Goal: Find specific page/section: Find specific page/section

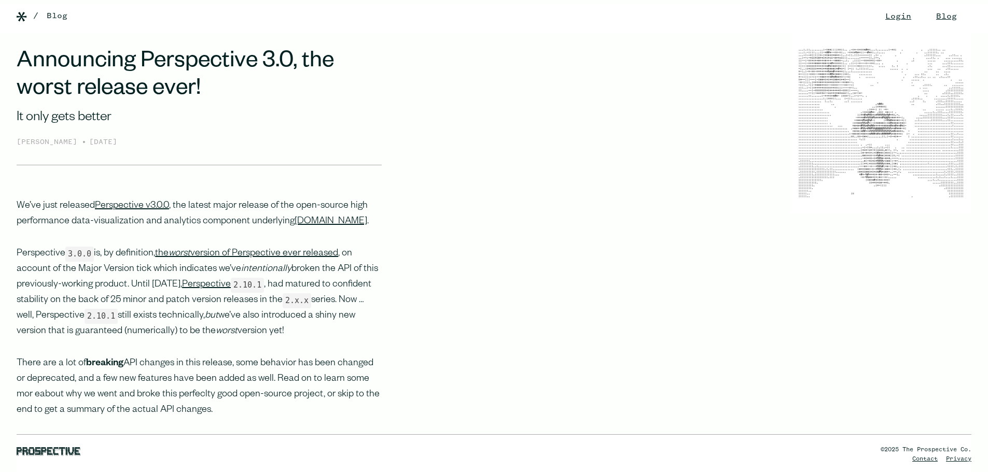
click at [105, 79] on h1 "Announcing Perspective 3.0, the worst release ever!" at bounding box center [199, 77] width 365 height 55
click at [20, 20] on img at bounding box center [22, 17] width 10 height 10
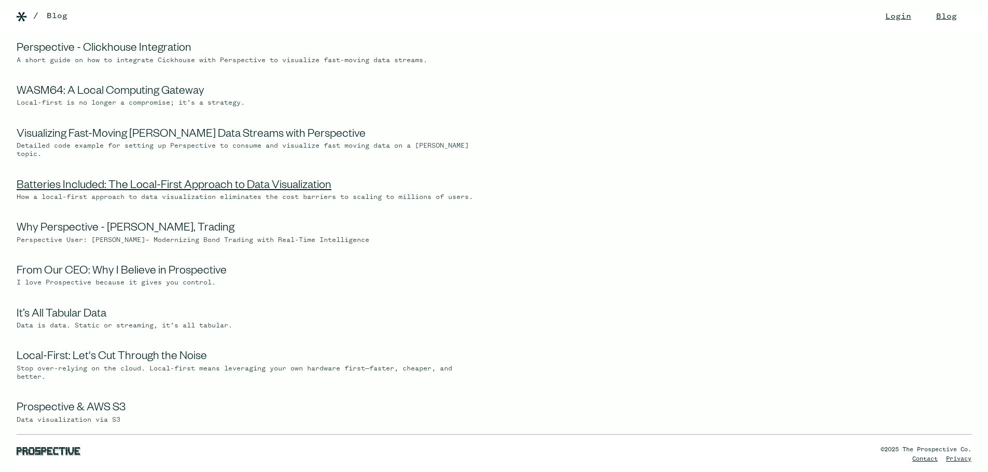
scroll to position [156, 0]
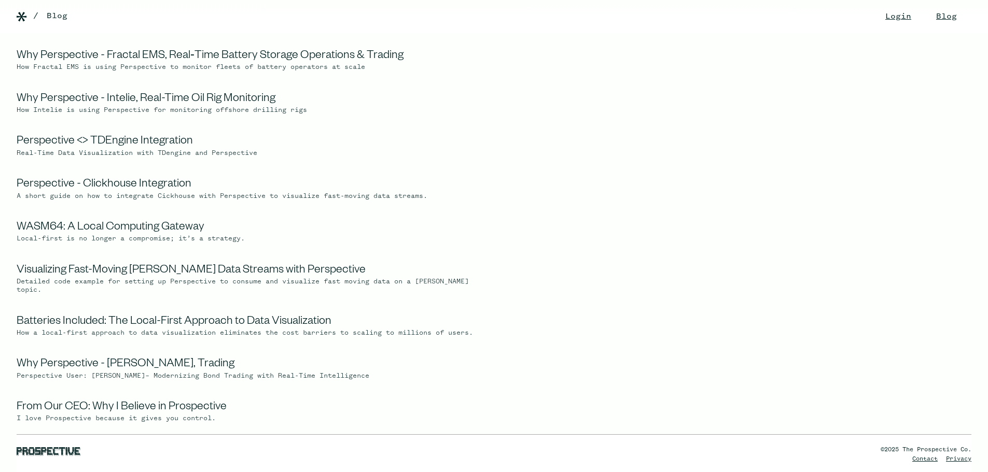
drag, startPoint x: 0, startPoint y: 0, endPoint x: 43, endPoint y: 156, distance: 161.2
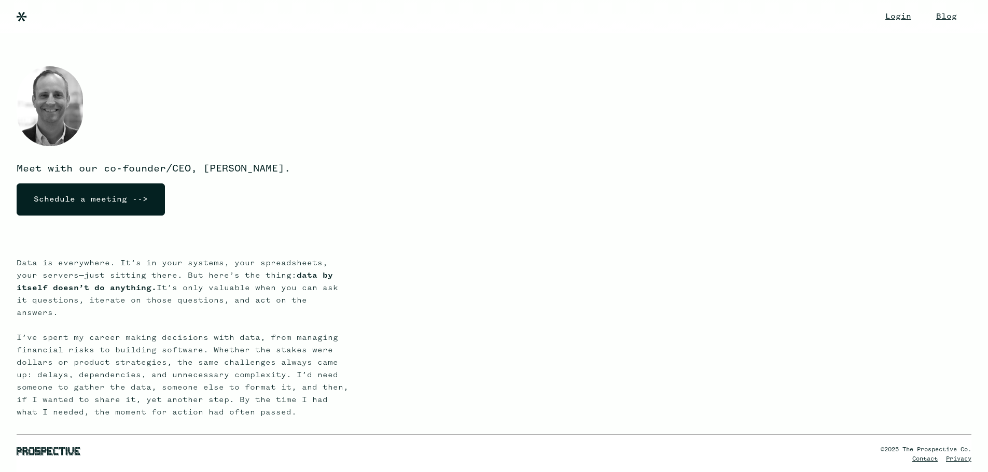
drag, startPoint x: 342, startPoint y: 301, endPoint x: 27, endPoint y: 271, distance: 316.1
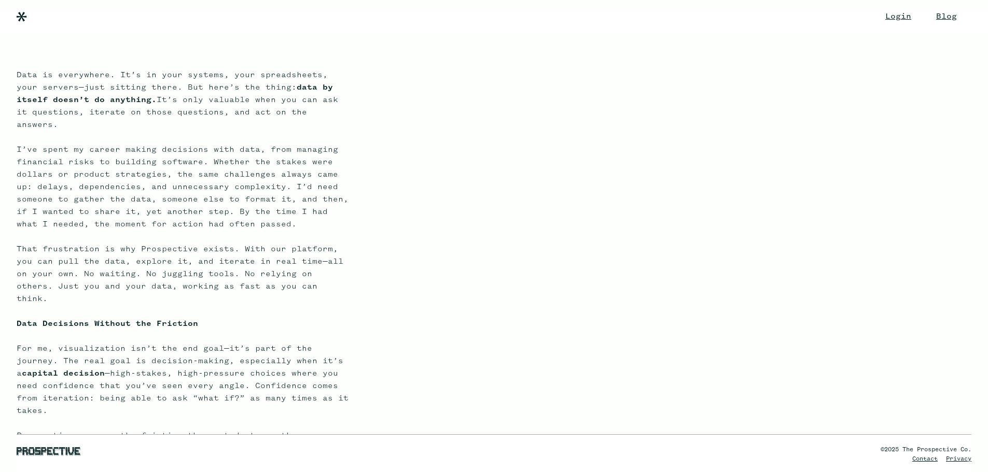
scroll to position [207, 0]
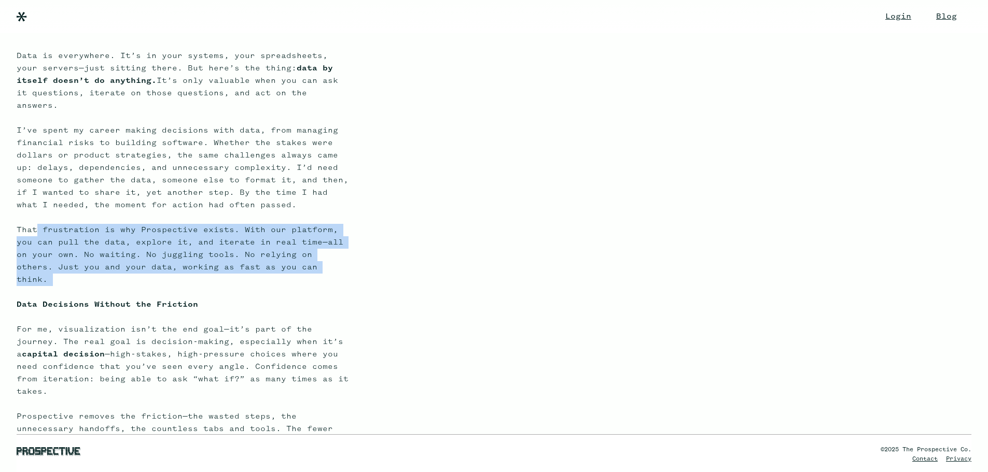
drag, startPoint x: 311, startPoint y: 263, endPoint x: 37, endPoint y: 219, distance: 277.2
click at [37, 219] on p "Data is everywhere. It’s in your systems, your spreadsheets, your servers—just …" at bounding box center [183, 435] width 332 height 771
click at [39, 218] on p "Data is everywhere. It’s in your systems, your spreadsheets, your servers—just …" at bounding box center [183, 435] width 332 height 771
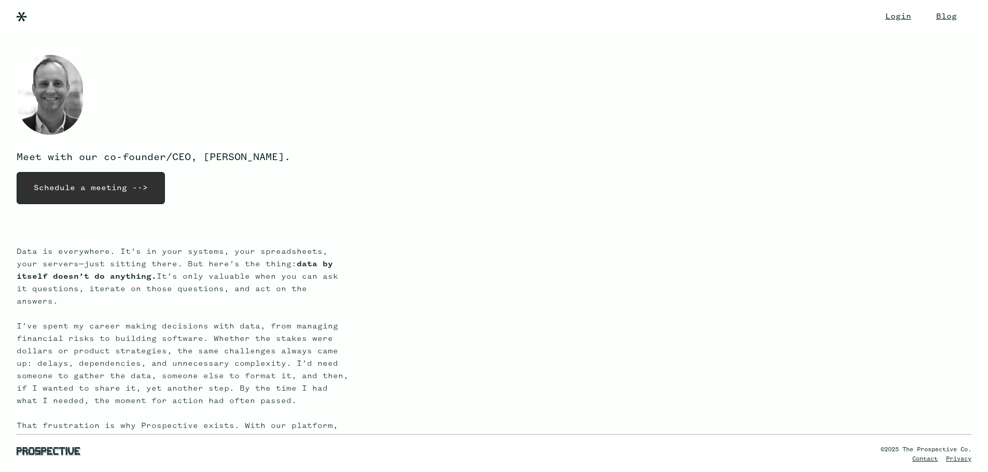
scroll to position [0, 0]
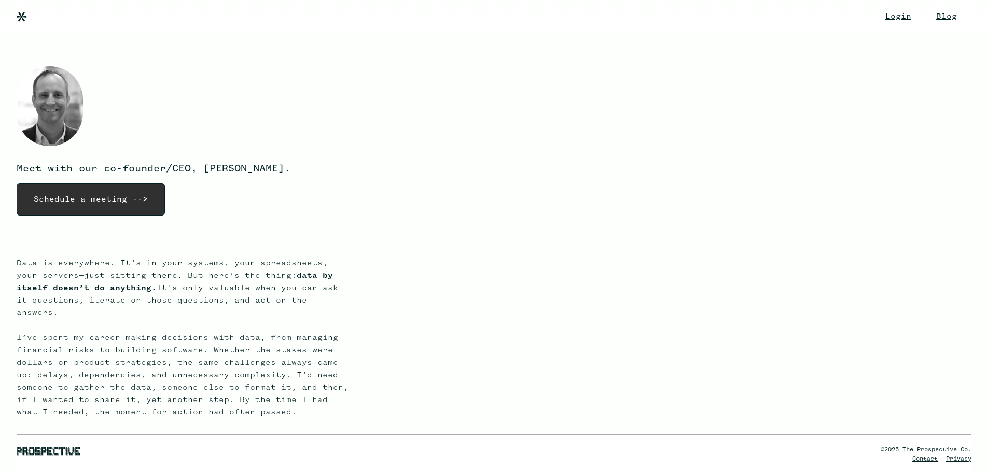
click at [63, 192] on div "Schedule a meeting -->" at bounding box center [90, 199] width 131 height 31
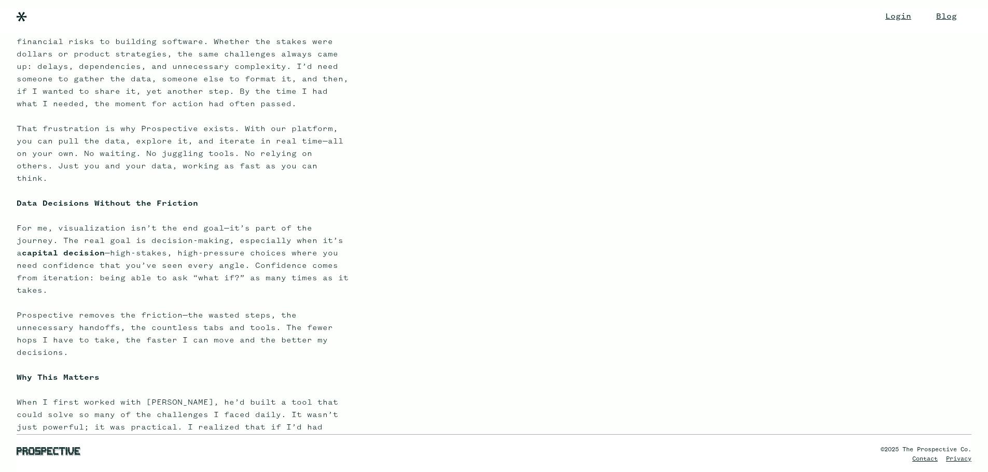
scroll to position [168, 0]
